Goal: Task Accomplishment & Management: Manage account settings

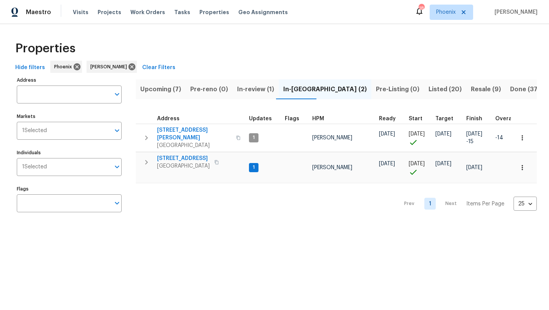
click at [169, 88] on span "Upcoming (7)" at bounding box center [160, 89] width 41 height 11
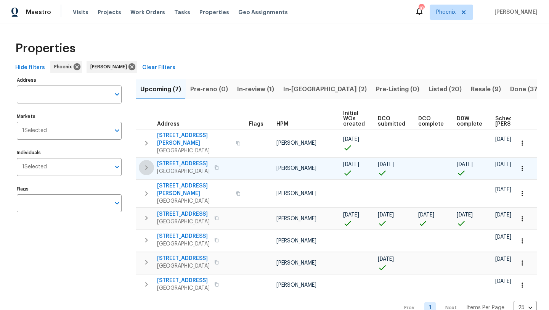
click at [147, 163] on icon "button" at bounding box center [146, 167] width 9 height 9
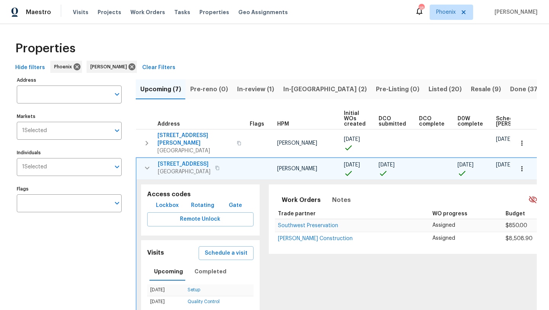
click at [147, 166] on icon "button" at bounding box center [147, 167] width 5 height 3
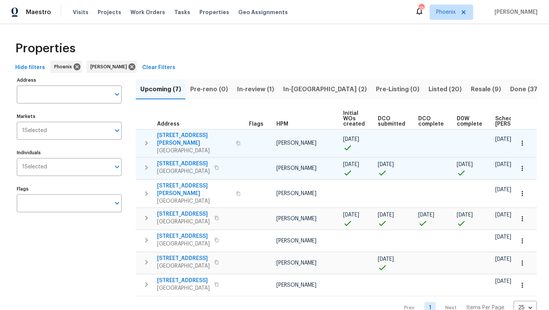
scroll to position [0, 84]
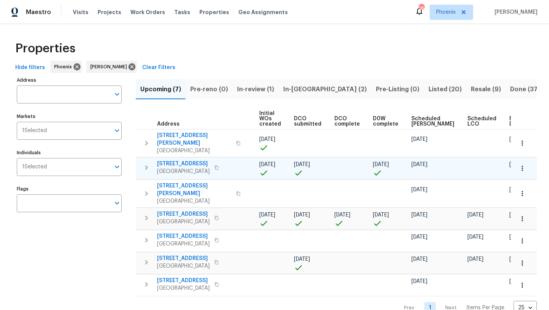
click at [510, 120] on span "Ready Date" at bounding box center [518, 121] width 17 height 11
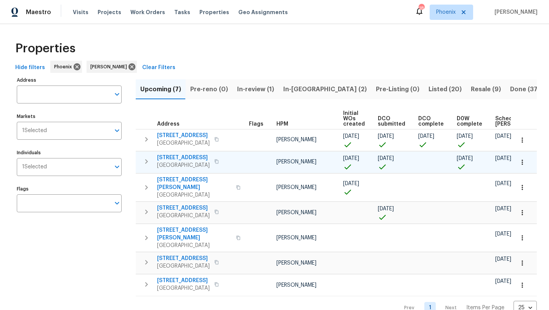
click at [175, 154] on span "33153 N Cat Hills Ave" at bounding box center [183, 158] width 53 height 8
click at [147, 161] on icon "button" at bounding box center [146, 161] width 3 height 5
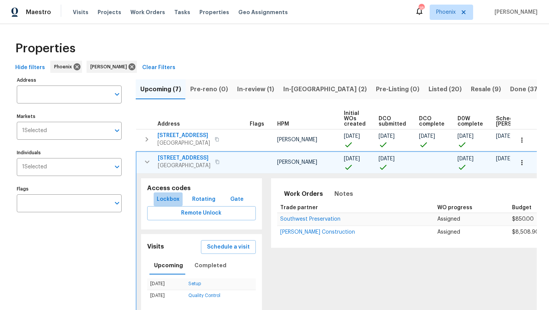
click at [173, 200] on span "Lockbox" at bounding box center [168, 200] width 23 height 10
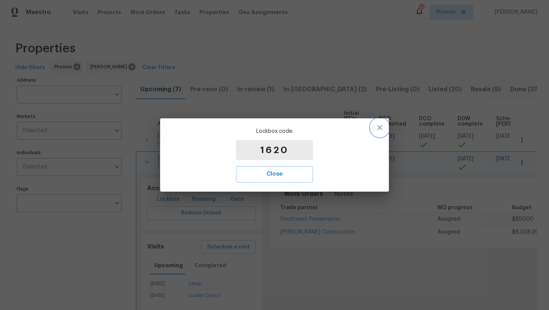
click at [382, 130] on icon "button" at bounding box center [379, 127] width 5 height 5
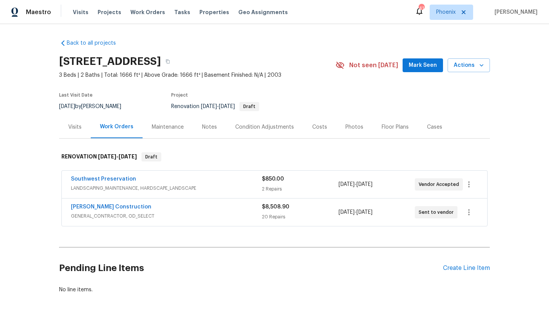
click at [418, 62] on span "Mark Seen" at bounding box center [423, 66] width 28 height 10
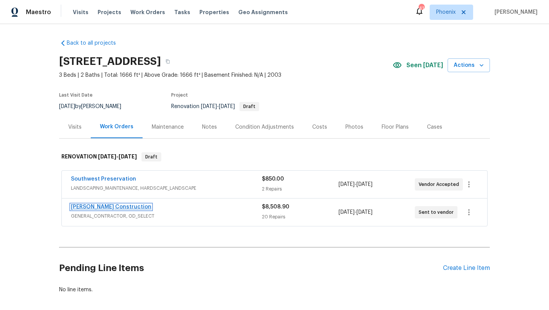
click at [110, 206] on link "Strasser Construction" at bounding box center [111, 206] width 81 height 5
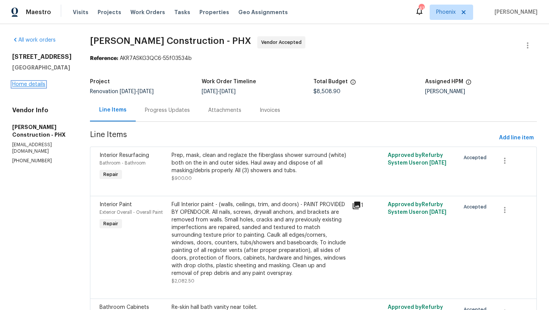
click at [41, 87] on link "Home details" at bounding box center [28, 84] width 33 height 5
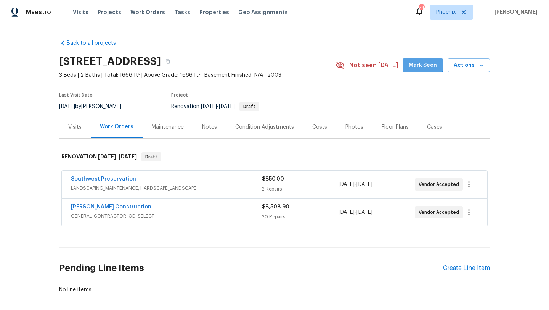
click at [418, 64] on span "Mark Seen" at bounding box center [423, 66] width 28 height 10
click at [204, 127] on div "Notes" at bounding box center [209, 127] width 15 height 8
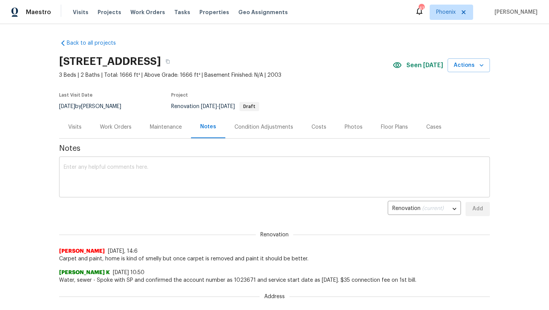
click at [68, 184] on textarea at bounding box center [275, 177] width 422 height 27
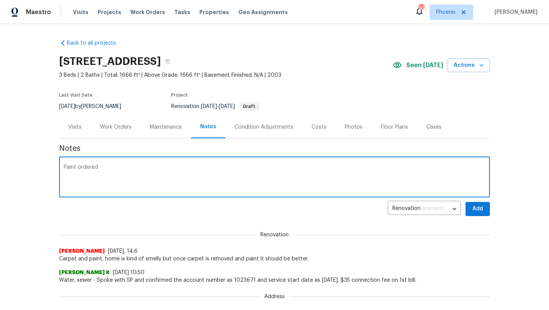
type textarea "Paint ordered"
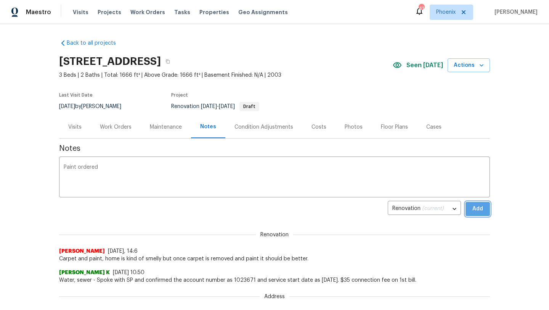
click at [486, 206] on button "Add" at bounding box center [478, 209] width 24 height 14
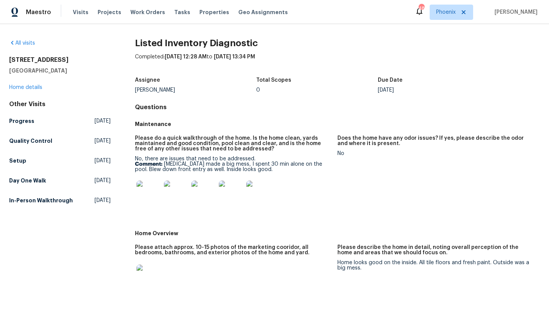
click at [154, 195] on img at bounding box center [149, 192] width 24 height 24
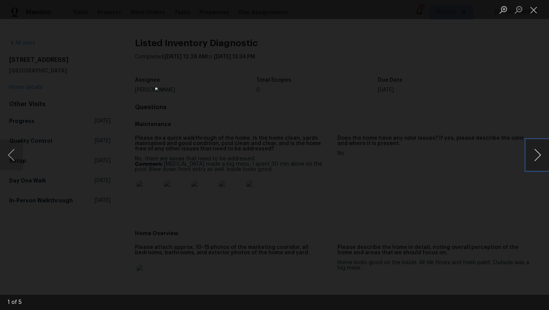
click at [533, 159] on button "Next image" at bounding box center [538, 155] width 23 height 31
click at [539, 159] on button "Next image" at bounding box center [538, 155] width 23 height 31
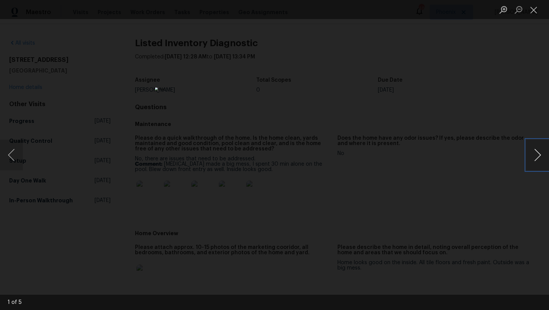
click at [539, 159] on button "Next image" at bounding box center [538, 155] width 23 height 31
click at [536, 13] on button "Close lightbox" at bounding box center [534, 9] width 15 height 13
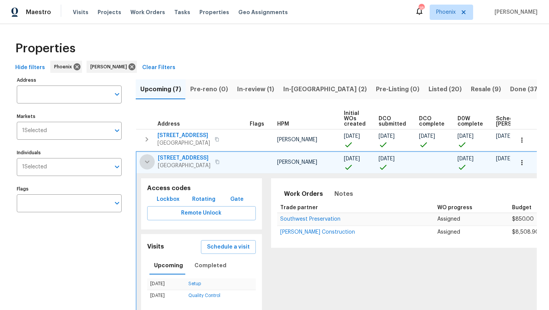
click at [147, 163] on icon "button" at bounding box center [147, 161] width 9 height 9
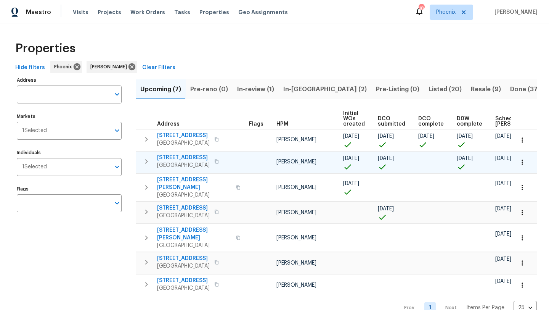
click at [429, 88] on span "Listed (20)" at bounding box center [445, 89] width 33 height 11
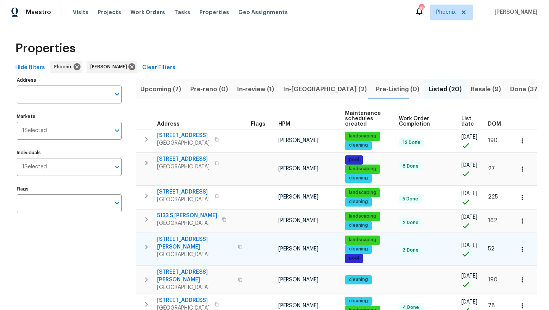
click at [238, 245] on icon "button" at bounding box center [240, 247] width 4 height 4
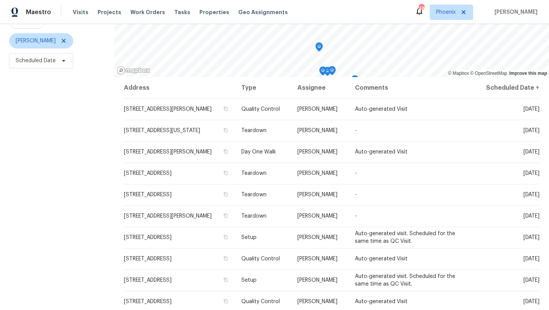
scroll to position [90, 0]
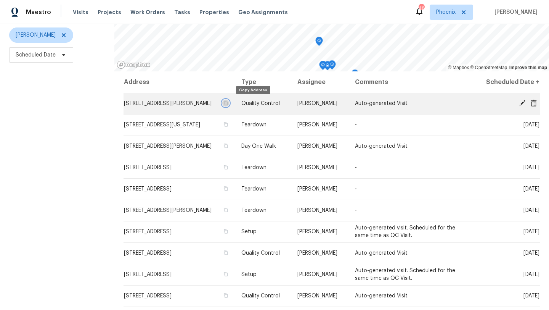
click at [228, 103] on icon "button" at bounding box center [226, 103] width 4 height 4
